Goal: Register for event/course

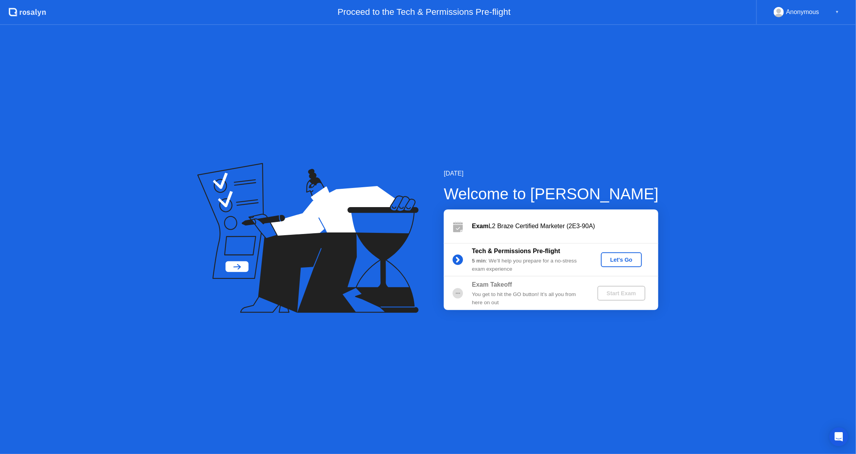
click at [620, 258] on div "Let's Go" at bounding box center [621, 260] width 35 height 6
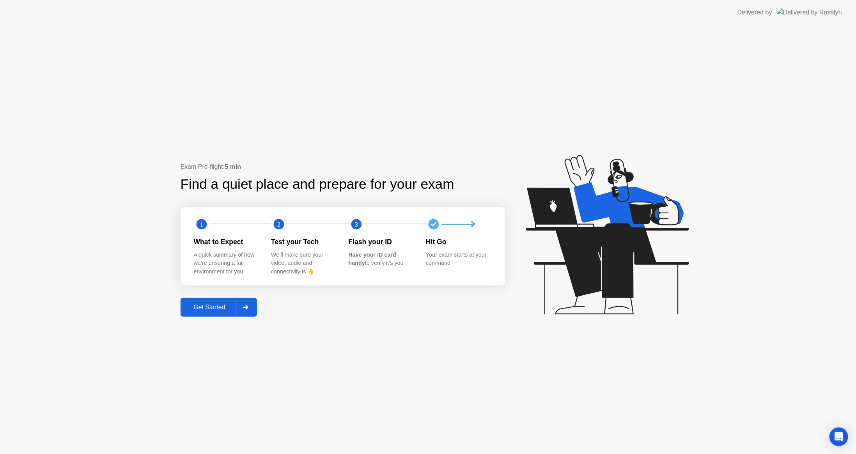
click at [200, 309] on div "Get Started" at bounding box center [209, 307] width 53 height 7
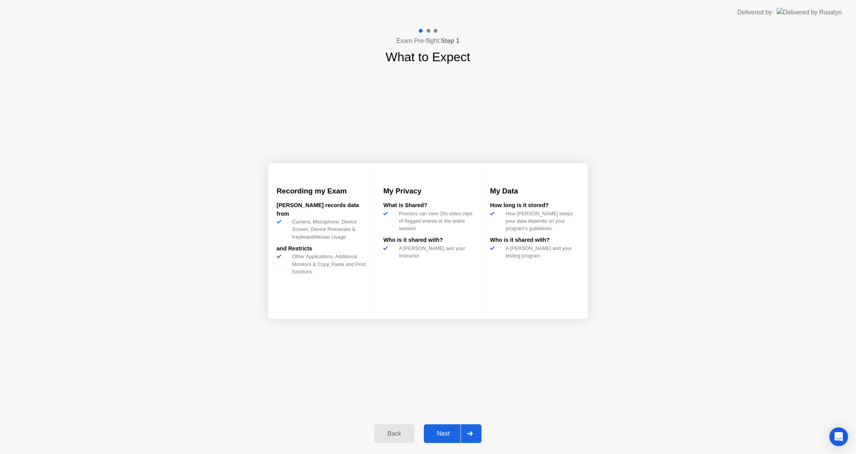
click at [442, 436] on div "Next" at bounding box center [443, 433] width 35 height 7
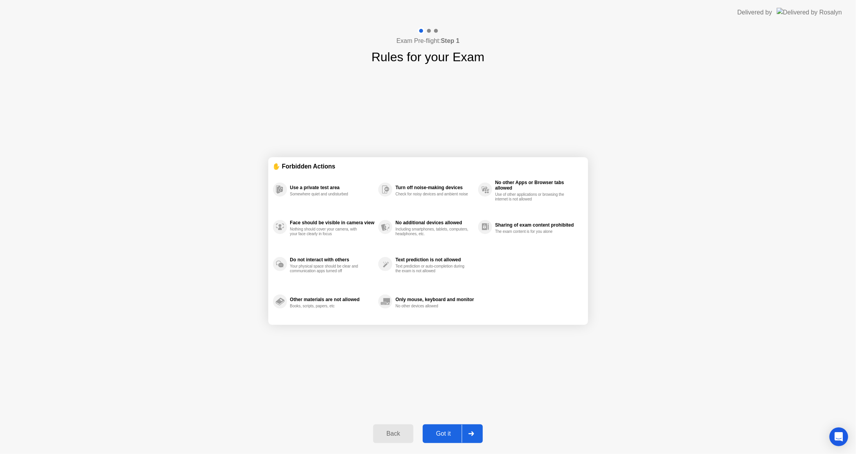
click at [442, 434] on div "Got it" at bounding box center [443, 433] width 37 height 7
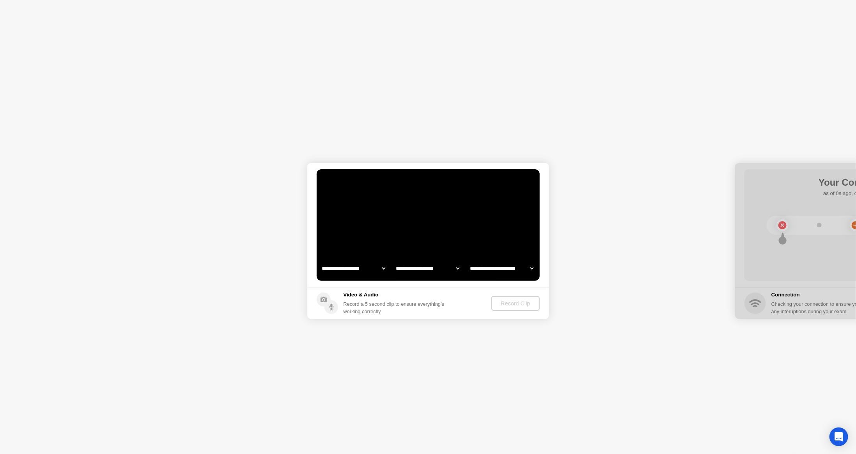
select select "**********"
select select "*******"
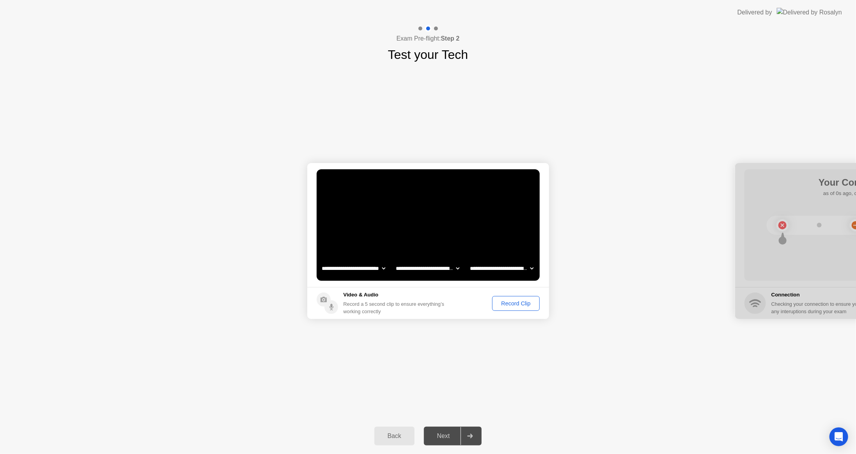
click at [523, 305] on div "Record Clip" at bounding box center [516, 303] width 42 height 6
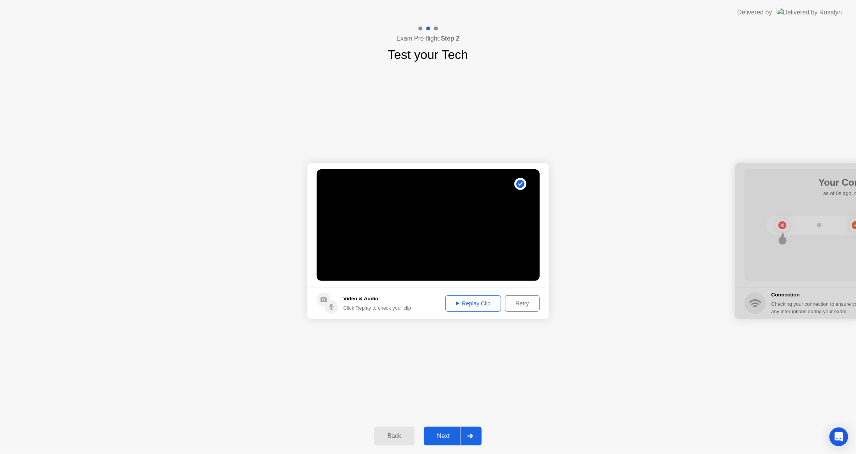
click at [534, 302] on div "Retry" at bounding box center [522, 303] width 29 height 6
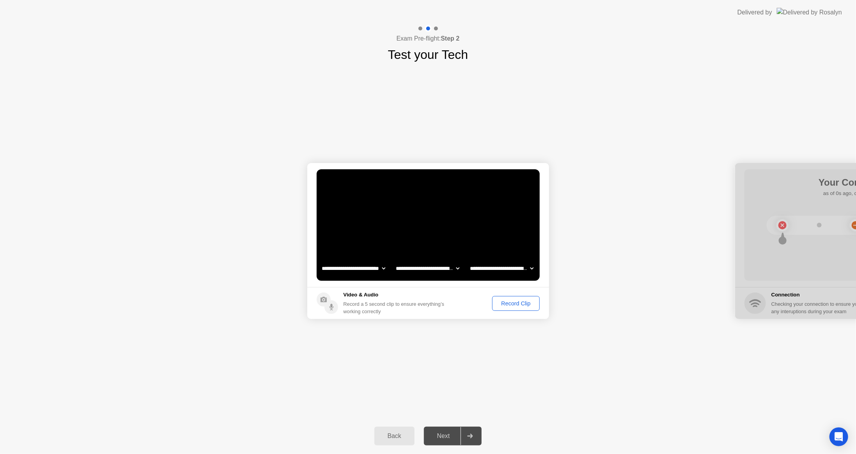
click at [519, 302] on div "Record Clip" at bounding box center [516, 303] width 42 height 6
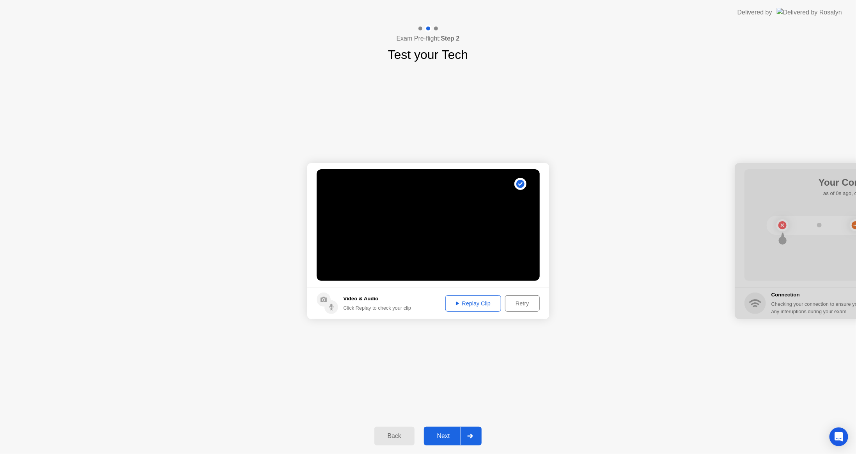
click at [442, 435] on div "Next" at bounding box center [443, 435] width 35 height 7
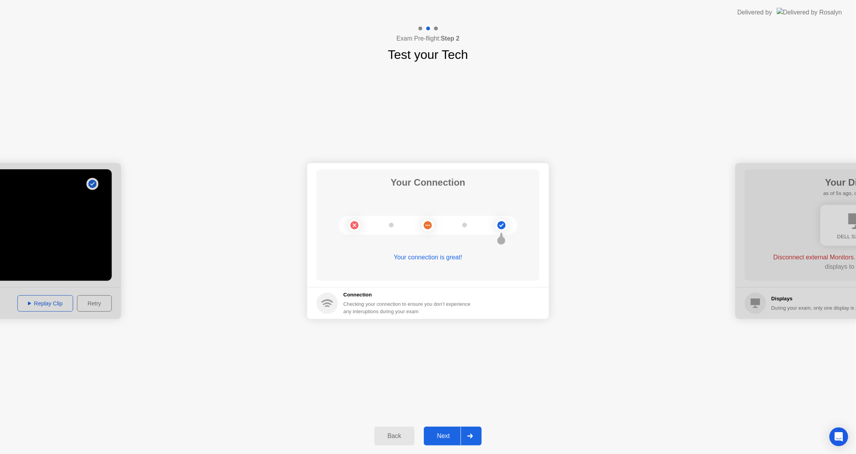
click at [444, 436] on div "Next" at bounding box center [443, 435] width 35 height 7
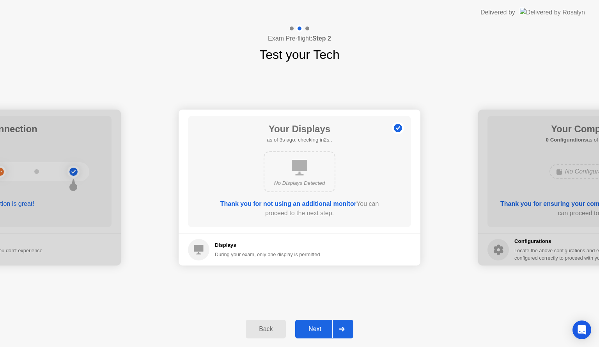
click at [317, 326] on div "Next" at bounding box center [315, 329] width 35 height 7
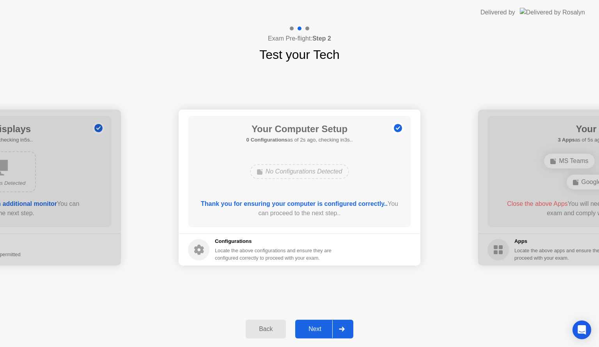
click at [309, 329] on div "Next" at bounding box center [315, 329] width 35 height 7
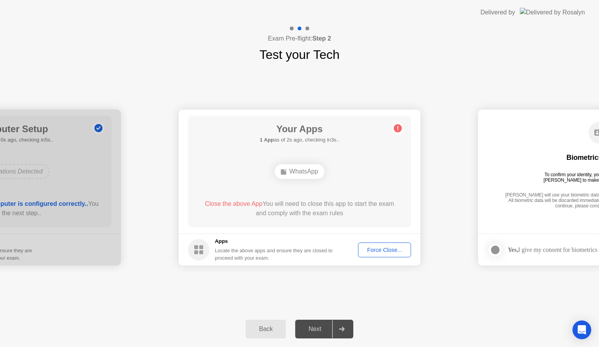
click at [310, 174] on div "WhatsApp" at bounding box center [300, 171] width 50 height 15
click at [387, 251] on div "Force Close..." at bounding box center [385, 250] width 48 height 6
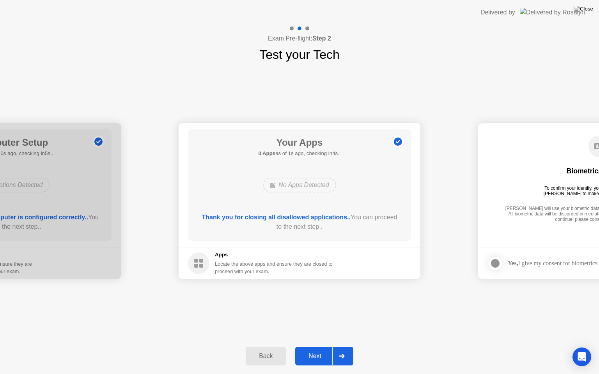
click at [397, 31] on div "Exam Pre-flight: Step 2 Test your Tech" at bounding box center [299, 44] width 599 height 39
click at [318, 360] on div "Next" at bounding box center [315, 356] width 35 height 7
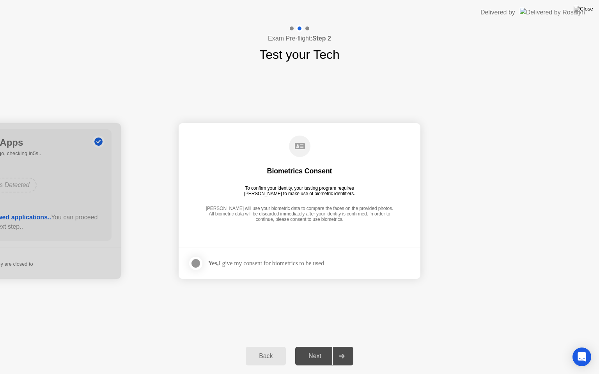
click at [319, 355] on div "Next" at bounding box center [315, 356] width 35 height 7
click at [310, 262] on div "Yes, I give my consent for biometrics to be used" at bounding box center [266, 263] width 116 height 7
click at [197, 262] on div at bounding box center [195, 263] width 9 height 9
click at [321, 357] on div "Next" at bounding box center [315, 356] width 35 height 7
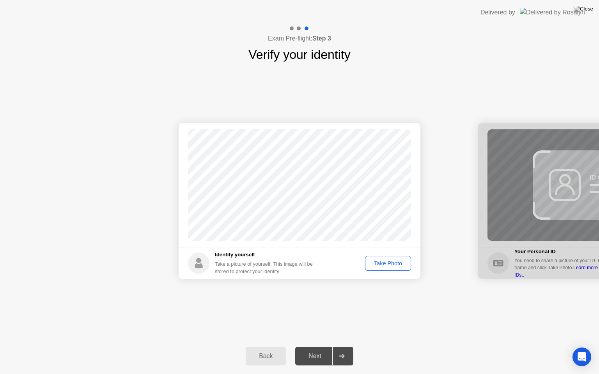
click at [406, 267] on div "Take Photo" at bounding box center [388, 264] width 41 height 6
click at [308, 356] on div "Next" at bounding box center [315, 356] width 35 height 7
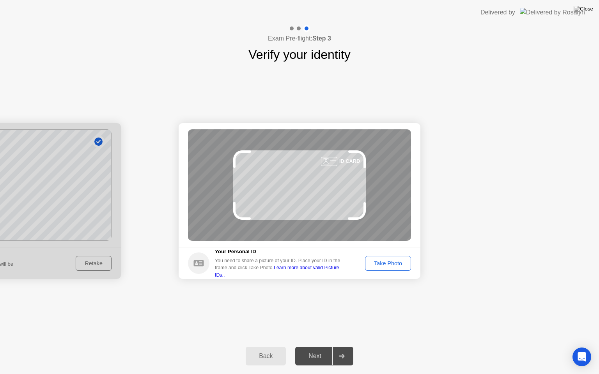
click at [381, 266] on div "Take Photo" at bounding box center [388, 264] width 41 height 6
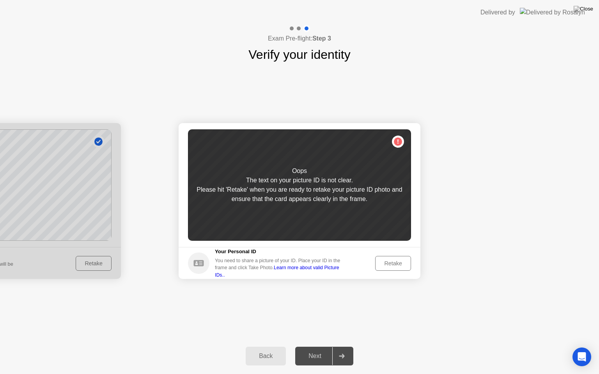
click at [397, 261] on div "Retake" at bounding box center [393, 264] width 30 height 6
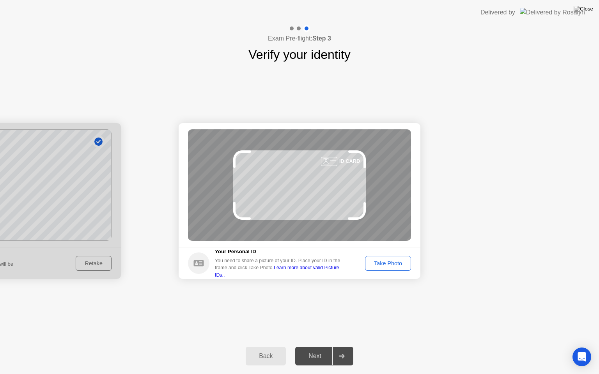
click at [397, 261] on div "Take Photo" at bounding box center [388, 264] width 41 height 6
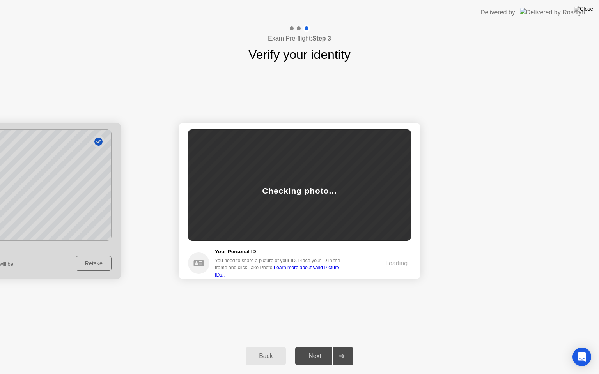
click at [397, 260] on div "Loading.." at bounding box center [398, 263] width 26 height 9
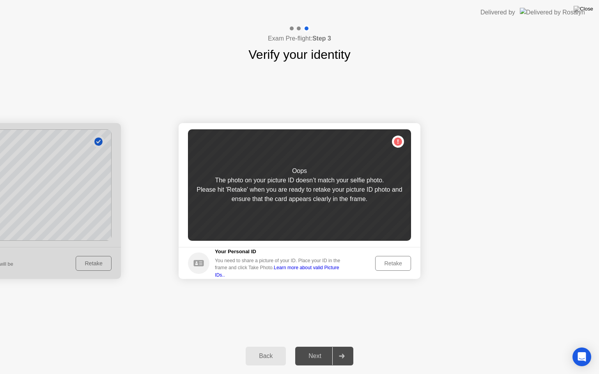
drag, startPoint x: 158, startPoint y: 273, endPoint x: 149, endPoint y: 274, distance: 9.0
click at [109, 267] on div at bounding box center [0, 201] width 242 height 156
click at [392, 263] on div "Retake" at bounding box center [393, 264] width 30 height 6
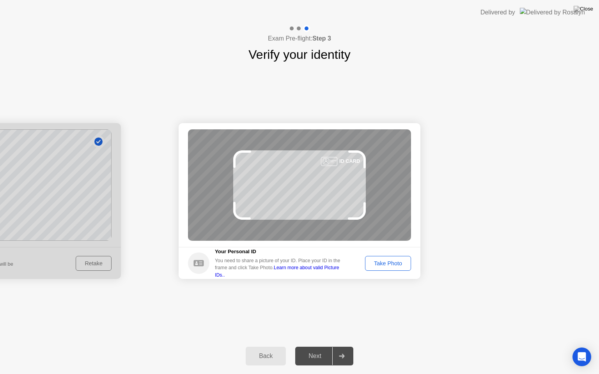
click at [393, 261] on div "Take Photo" at bounding box center [388, 264] width 41 height 6
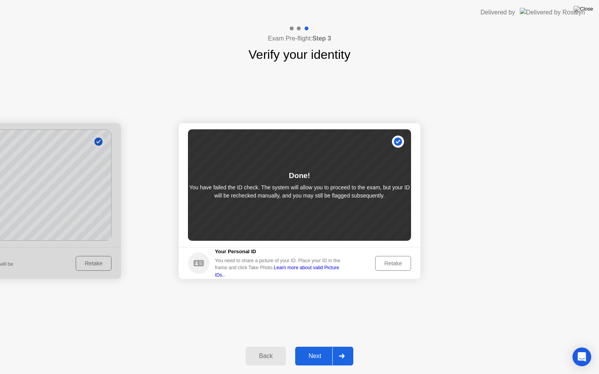
click at [326, 361] on button "Next" at bounding box center [324, 356] width 58 height 19
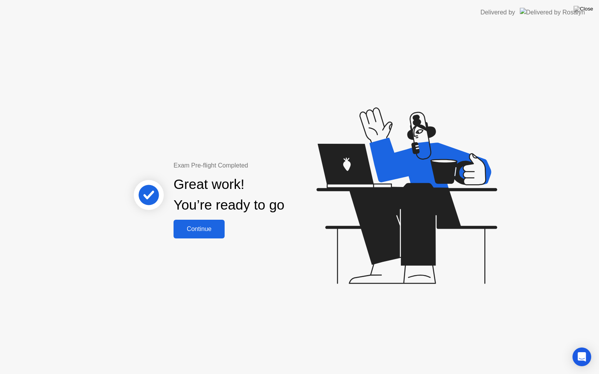
click at [210, 226] on div "Continue" at bounding box center [199, 229] width 46 height 7
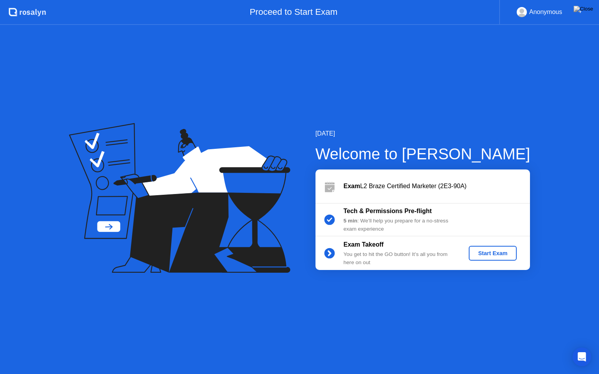
click at [503, 256] on div "Start Exam" at bounding box center [493, 253] width 42 height 6
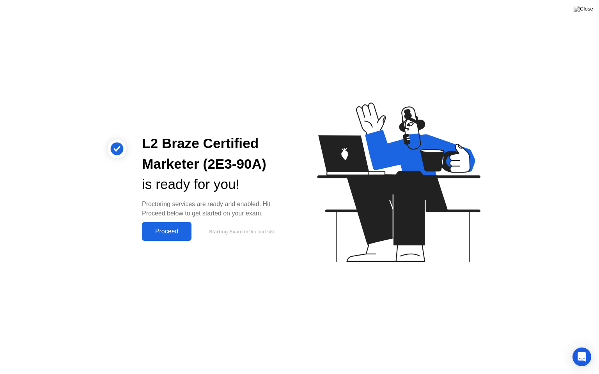
click at [179, 223] on button "Proceed" at bounding box center [167, 231] width 50 height 19
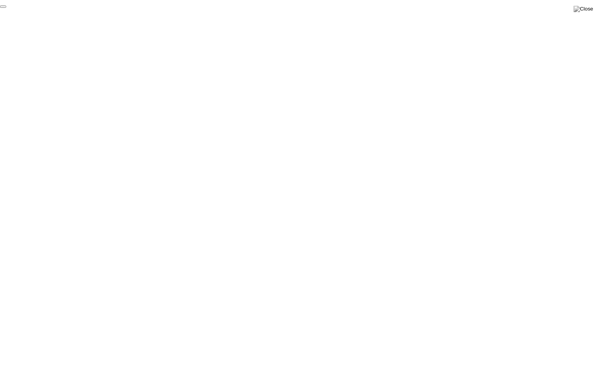
click div "End Proctoring Session"
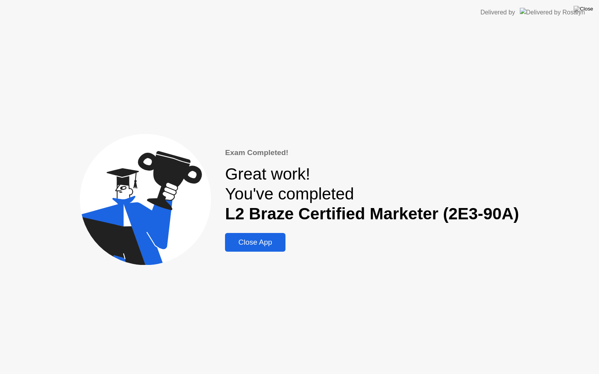
drag, startPoint x: 257, startPoint y: 246, endPoint x: 384, endPoint y: 262, distance: 127.7
click at [384, 262] on div "Exam Completed! Great work! You've completed L2 Braze Certified Marketer (2E3-9…" at bounding box center [299, 199] width 599 height 349
click at [266, 242] on div "Close App" at bounding box center [255, 242] width 56 height 9
